Goal: Task Accomplishment & Management: Use online tool/utility

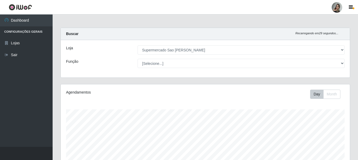
select select "383"
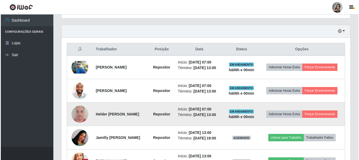
scroll to position [201, 0]
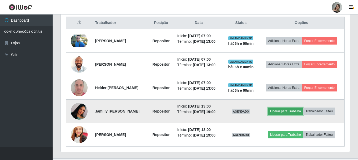
click at [287, 109] on button "Liberar para Trabalho" at bounding box center [285, 110] width 35 height 7
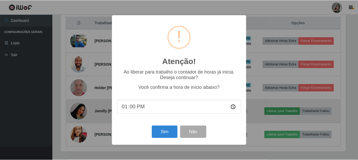
scroll to position [109, 286]
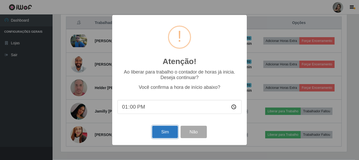
click at [167, 136] on button "Sim" at bounding box center [164, 131] width 25 height 12
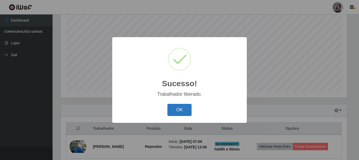
click at [186, 112] on button "OK" at bounding box center [179, 110] width 24 height 12
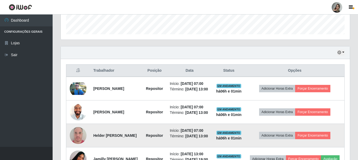
scroll to position [206, 0]
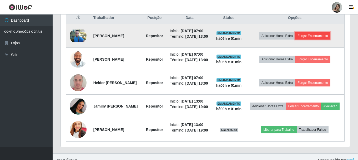
click at [308, 39] on button "Forçar Encerramento" at bounding box center [312, 35] width 35 height 7
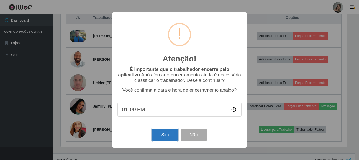
click at [159, 137] on button "Sim" at bounding box center [164, 134] width 25 height 12
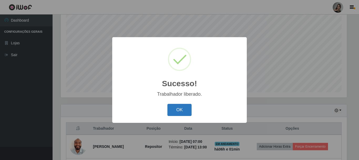
click at [189, 112] on button "OK" at bounding box center [179, 110] width 24 height 12
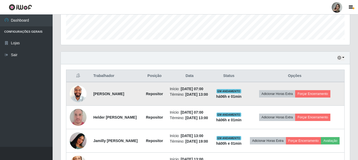
scroll to position [201, 0]
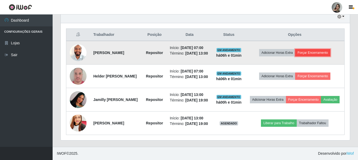
click at [309, 49] on button "Forçar Encerramento" at bounding box center [312, 52] width 35 height 7
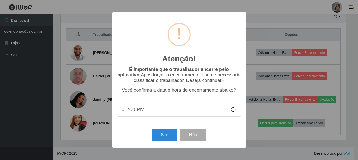
scroll to position [109, 286]
click at [165, 138] on button "Sim" at bounding box center [164, 134] width 25 height 12
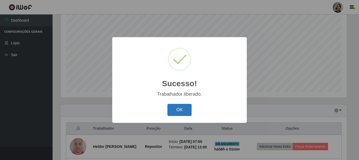
click at [181, 111] on button "OK" at bounding box center [179, 110] width 24 height 12
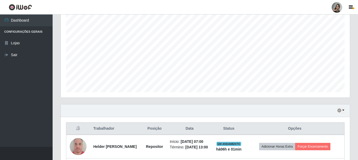
scroll to position [178, 0]
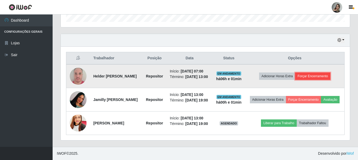
click at [308, 72] on button "Forçar Encerramento" at bounding box center [312, 75] width 35 height 7
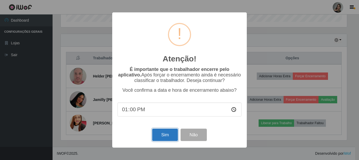
click at [170, 137] on button "Sim" at bounding box center [164, 134] width 25 height 12
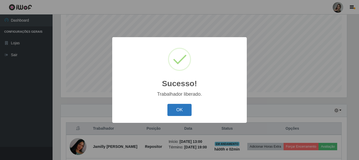
click at [178, 111] on button "OK" at bounding box center [179, 110] width 24 height 12
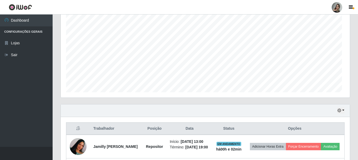
scroll to position [0, 0]
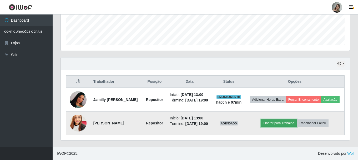
click at [285, 121] on button "Liberar para Trabalho" at bounding box center [278, 122] width 35 height 7
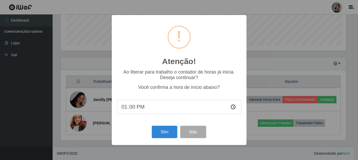
scroll to position [109, 286]
click at [165, 130] on button "Sim" at bounding box center [164, 131] width 25 height 12
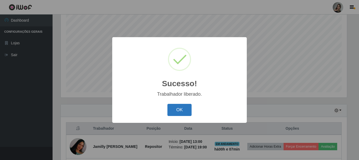
click at [184, 111] on button "OK" at bounding box center [179, 110] width 24 height 12
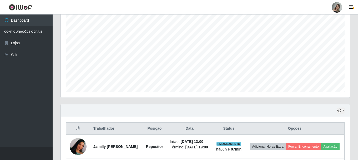
scroll to position [151, 0]
